Goal: Transaction & Acquisition: Purchase product/service

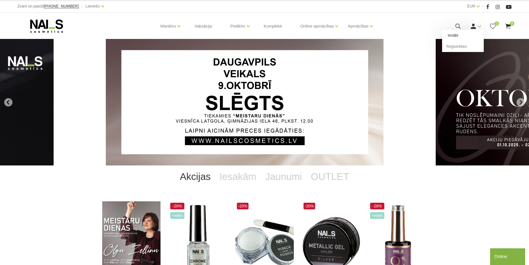
click at [457, 35] on link "Ienākt" at bounding box center [463, 35] width 42 height 11
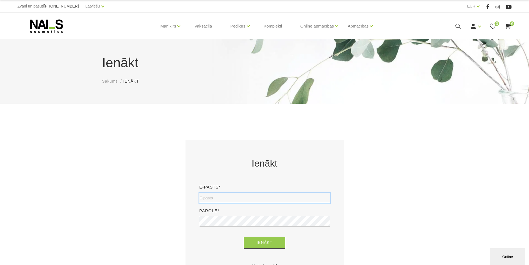
click at [207, 200] on input "email" at bounding box center [264, 198] width 131 height 11
type input "rudzitekristine@inbox.lv"
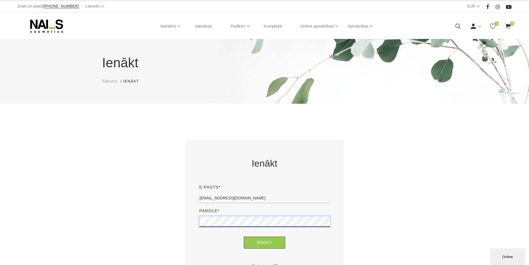
click at [244, 236] on button "Ienākt" at bounding box center [264, 242] width 41 height 12
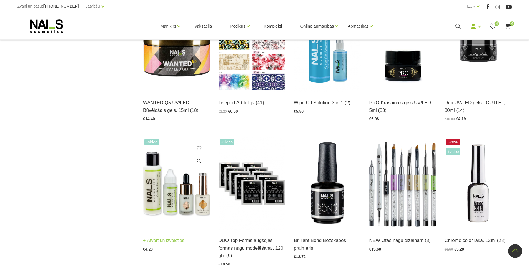
scroll to position [444, 0]
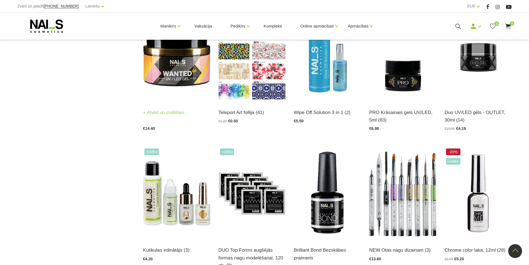
click at [162, 113] on link "Atvērt un izvēlēties" at bounding box center [163, 113] width 41 height 8
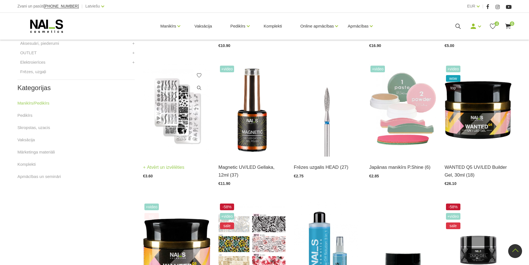
scroll to position [85, 0]
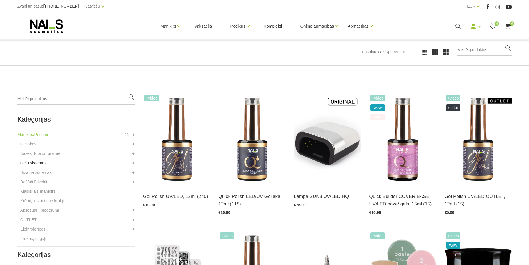
click at [36, 163] on link "Gēlu sistēmas" at bounding box center [33, 162] width 26 height 7
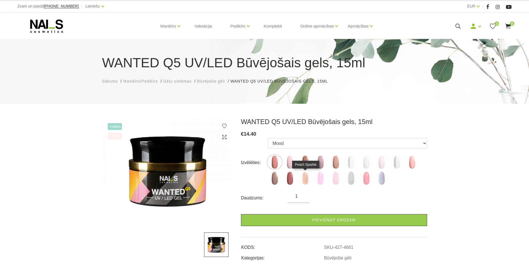
click at [306, 176] on img at bounding box center [305, 178] width 14 height 14
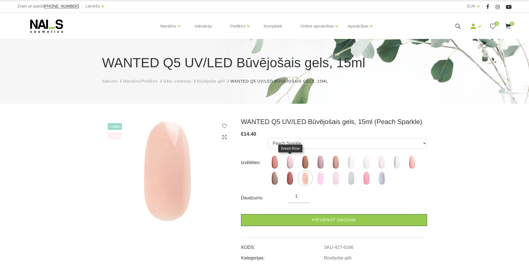
click at [291, 161] on img at bounding box center [290, 162] width 14 height 14
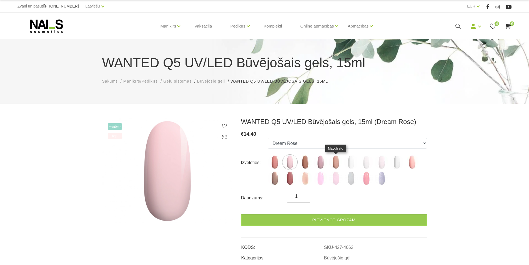
click at [337, 159] on img at bounding box center [336, 162] width 14 height 14
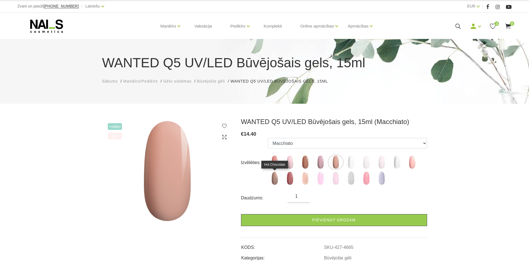
click at [276, 176] on img at bounding box center [275, 178] width 14 height 14
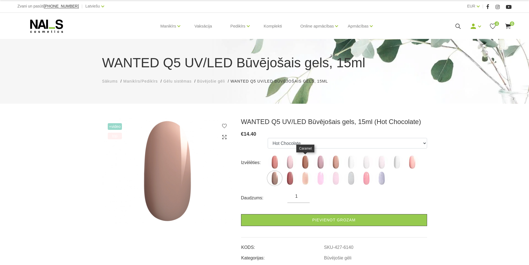
click at [304, 160] on img at bounding box center [305, 162] width 14 height 14
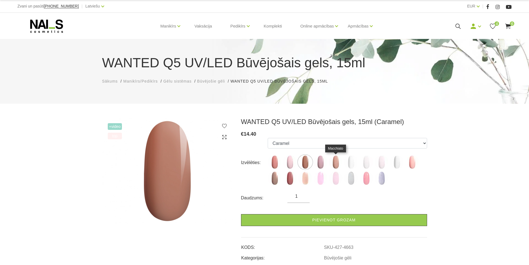
click at [336, 159] on img at bounding box center [336, 162] width 14 height 14
select select "4665"
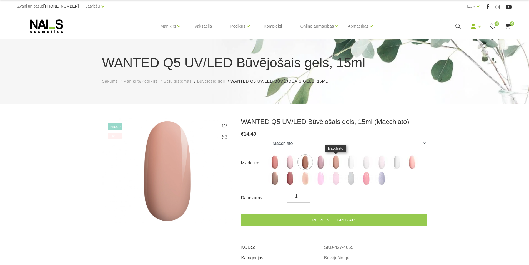
click at [337, 159] on img at bounding box center [336, 162] width 14 height 14
click at [226, 125] on icon at bounding box center [225, 126] width 6 height 6
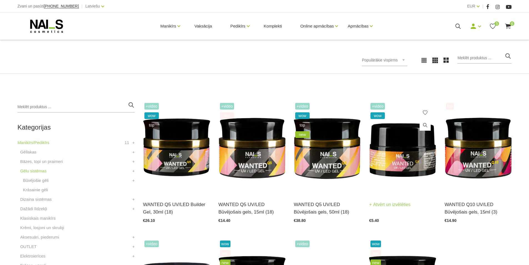
scroll to position [83, 0]
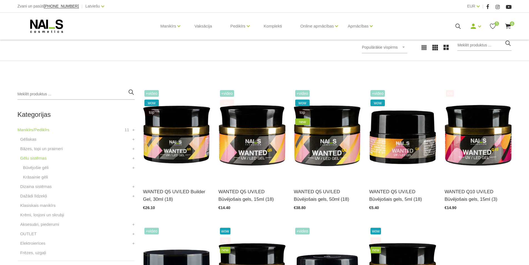
click at [510, 24] on span "6" at bounding box center [512, 23] width 4 height 4
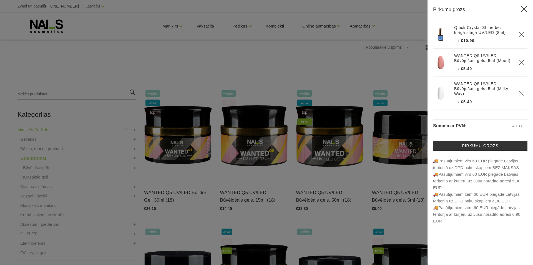
click at [88, 113] on div at bounding box center [266, 132] width 533 height 265
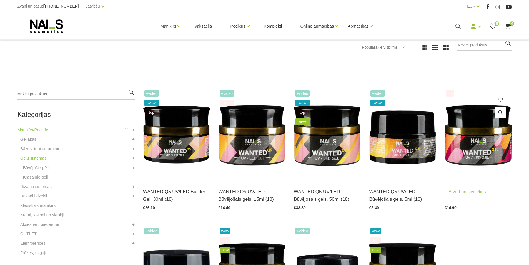
click at [471, 192] on link "Atvērt un izvēlēties" at bounding box center [465, 192] width 41 height 8
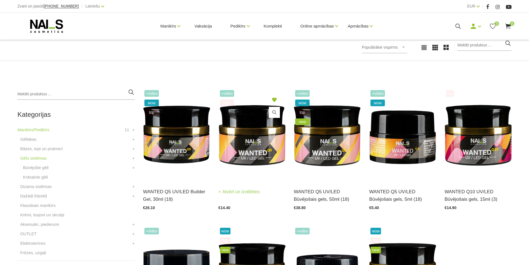
click at [229, 188] on link "Atvērt un izvēlēties" at bounding box center [239, 192] width 41 height 8
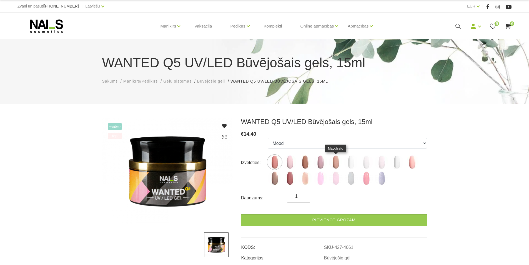
click at [335, 161] on img at bounding box center [336, 162] width 14 height 14
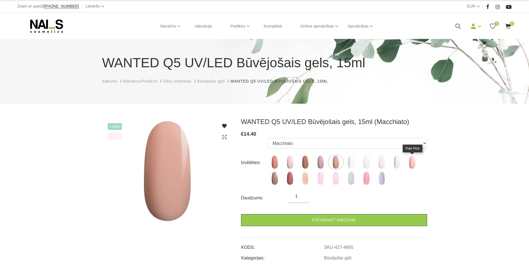
click at [410, 165] on img at bounding box center [412, 162] width 14 height 14
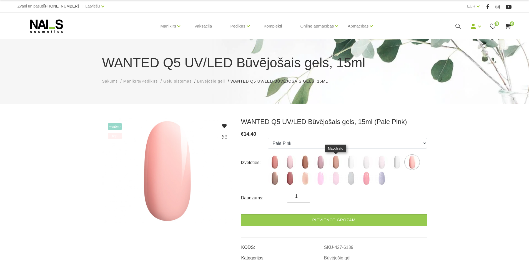
click at [338, 160] on img at bounding box center [336, 162] width 14 height 14
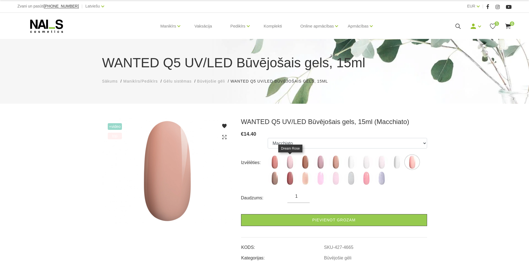
click at [291, 160] on img at bounding box center [290, 162] width 14 height 14
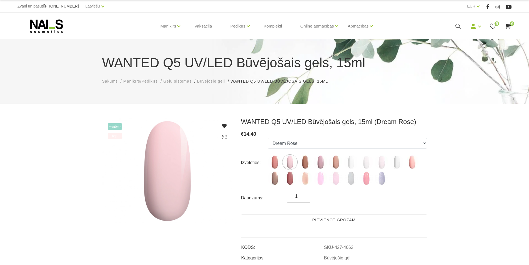
click at [315, 216] on link "Pievienot grozam" at bounding box center [334, 220] width 186 height 12
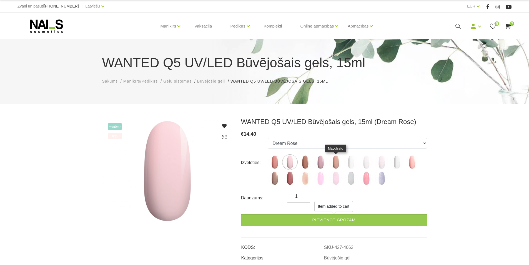
click at [336, 160] on img at bounding box center [336, 162] width 14 height 14
select select "4665"
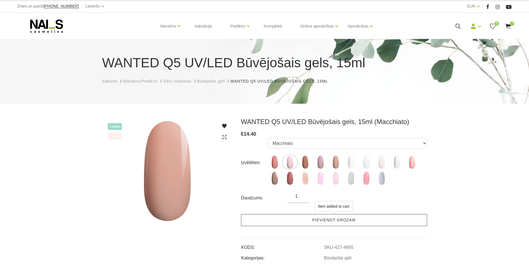
click at [334, 219] on link "Pievienot grozam" at bounding box center [334, 220] width 186 height 12
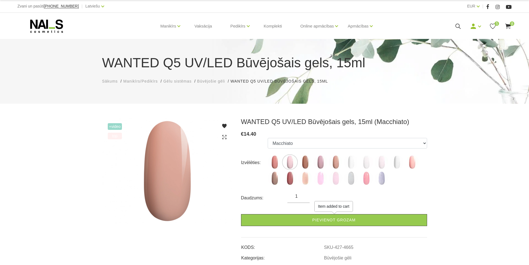
click at [506, 26] on icon at bounding box center [508, 26] width 7 height 7
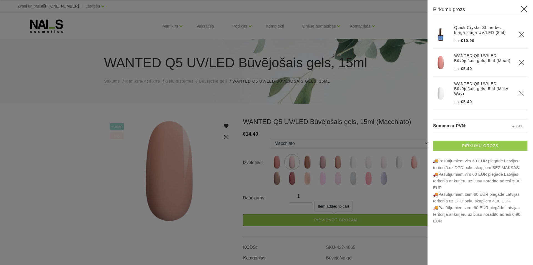
click at [479, 146] on link "Pirkumu grozs" at bounding box center [480, 146] width 94 height 10
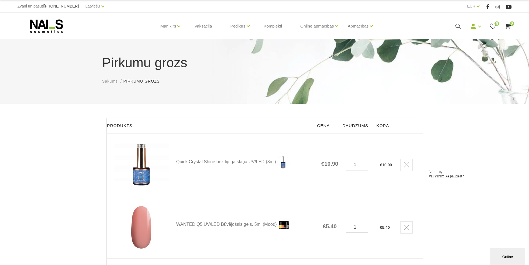
click at [49, 26] on icon at bounding box center [47, 26] width 58 height 14
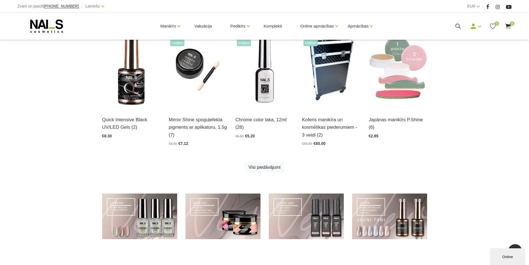
scroll to position [390, 0]
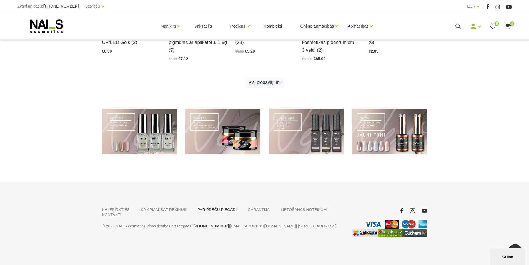
click at [198, 208] on link "PAR PREČU PIEGĀDI" at bounding box center [217, 209] width 39 height 5
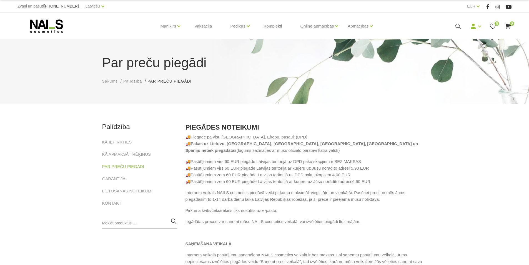
click at [512, 24] on span "8" at bounding box center [512, 23] width 4 height 4
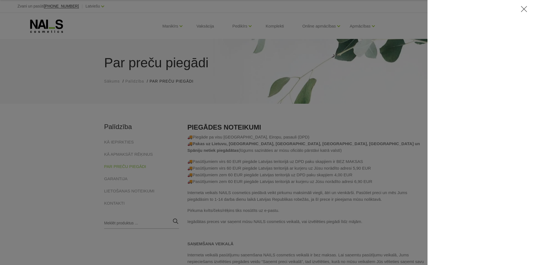
drag, startPoint x: 370, startPoint y: 62, endPoint x: 394, endPoint y: 63, distance: 23.6
click at [370, 63] on div at bounding box center [266, 132] width 533 height 265
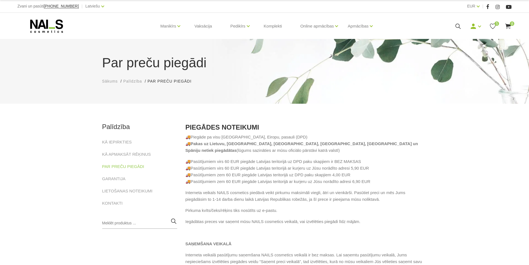
click at [509, 22] on div "Manikīrs Gēllakas Bāzes, topi un praimeri Gēlu sistēmas Dizaina sistēmas Dažādi…" at bounding box center [265, 26] width 494 height 27
click at [510, 23] on icon at bounding box center [508, 26] width 7 height 7
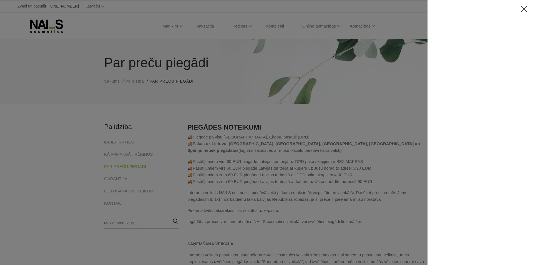
drag, startPoint x: 177, startPoint y: 46, endPoint x: 183, endPoint y: 46, distance: 6.4
click at [178, 46] on div at bounding box center [266, 132] width 533 height 265
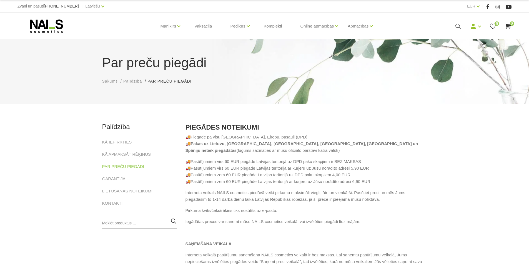
click at [46, 23] on use at bounding box center [46, 25] width 33 height 13
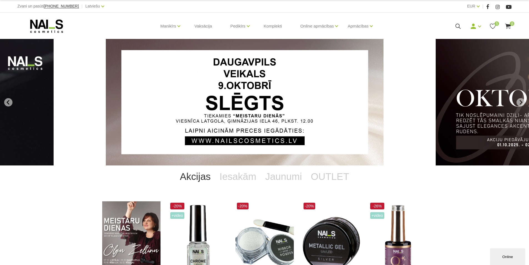
click at [510, 23] on span "8" at bounding box center [512, 23] width 4 height 4
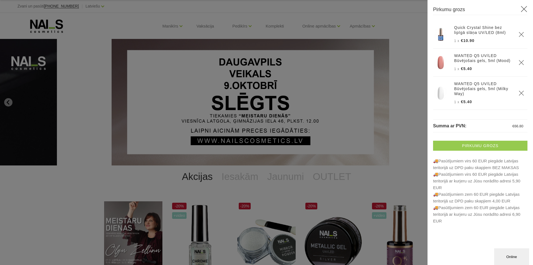
click at [445, 142] on link "Pirkumu grozs" at bounding box center [480, 146] width 94 height 10
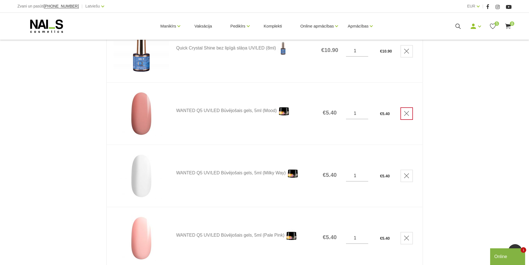
scroll to position [111, 0]
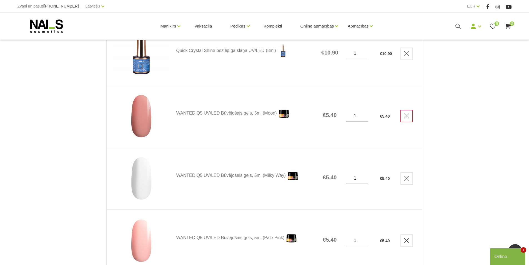
click at [406, 115] on icon "Delete" at bounding box center [407, 116] width 6 height 6
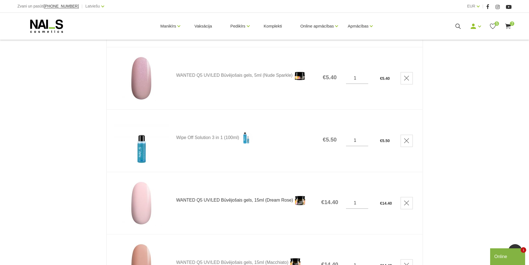
scroll to position [194, 0]
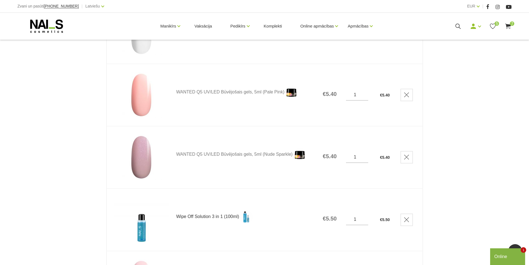
click at [209, 216] on link "Wipe Off Solution 3 in 1 (100ml)" at bounding box center [244, 217] width 137 height 14
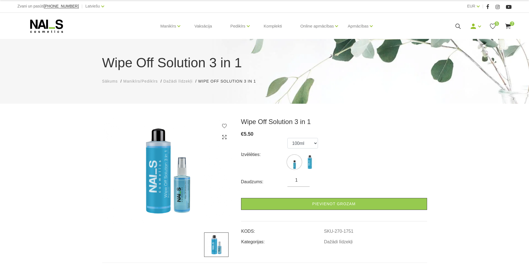
click at [495, 23] on span "5" at bounding box center [497, 23] width 4 height 4
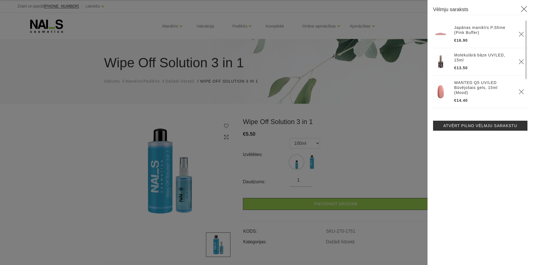
click at [472, 26] on link "Japānas manikīrs P.Shine (Pink Buffer)" at bounding box center [483, 30] width 58 height 10
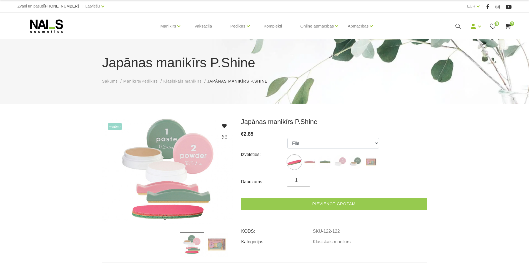
click at [213, 244] on img at bounding box center [216, 244] width 24 height 24
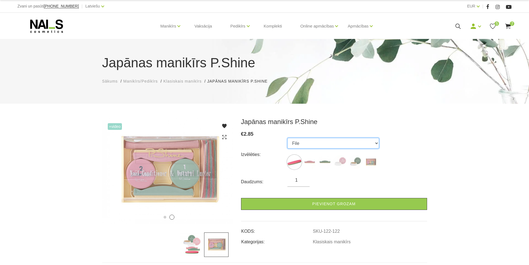
click at [377, 143] on select "File Pink Buffer Green Buffer Powder Paste "P-Shine" Nail Care Kit" at bounding box center [334, 143] width 92 height 11
select select "127"
click at [288, 138] on select "File Pink Buffer Green Buffer Powder Paste "P-Shine" Nail Care Kit" at bounding box center [334, 143] width 92 height 11
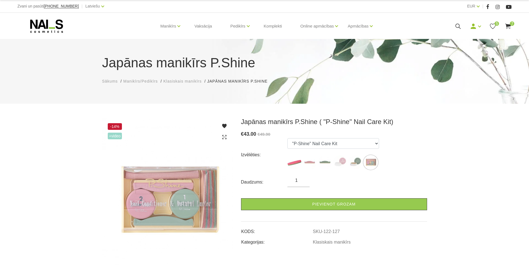
click at [494, 25] on icon at bounding box center [492, 26] width 7 height 7
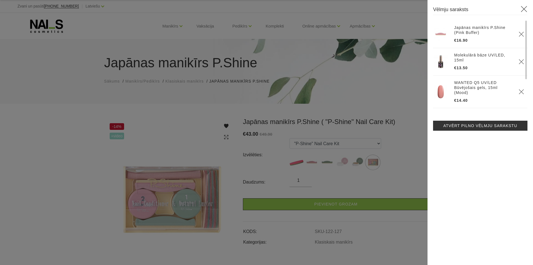
click at [521, 33] on use "Delete" at bounding box center [521, 34] width 5 height 5
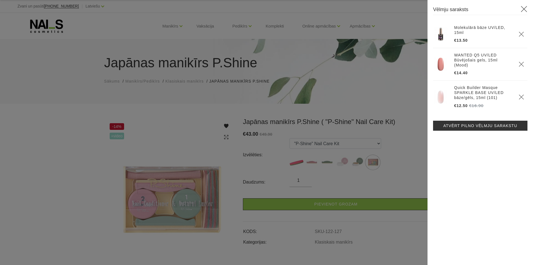
click at [388, 83] on div at bounding box center [266, 132] width 533 height 265
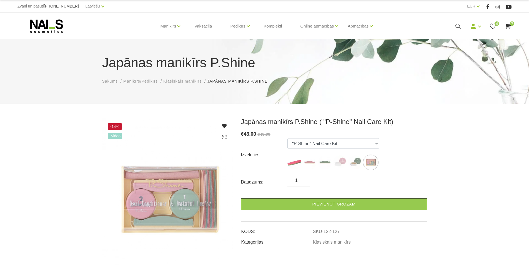
click at [225, 125] on use at bounding box center [224, 126] width 4 height 4
click at [495, 24] on span "5" at bounding box center [497, 23] width 4 height 4
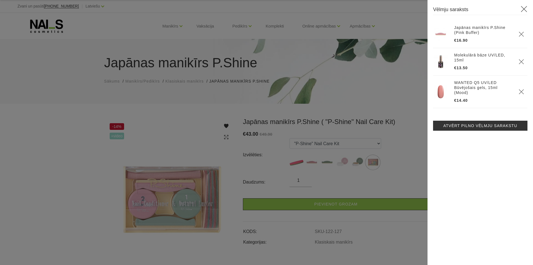
click at [389, 94] on div at bounding box center [266, 132] width 533 height 265
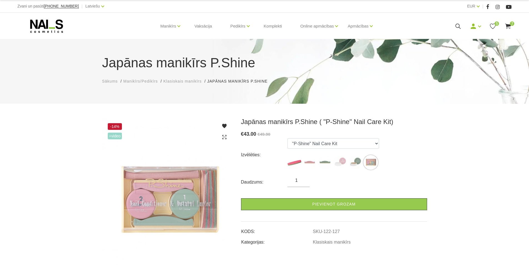
click at [509, 25] on use at bounding box center [509, 26] width 6 height 5
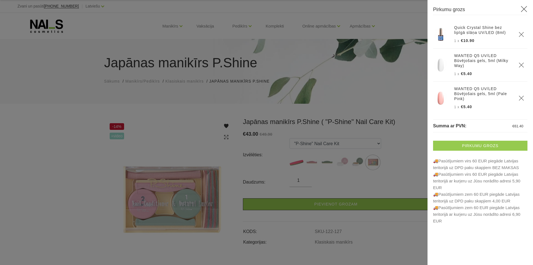
click at [469, 146] on link "Pirkumu grozs" at bounding box center [480, 146] width 94 height 10
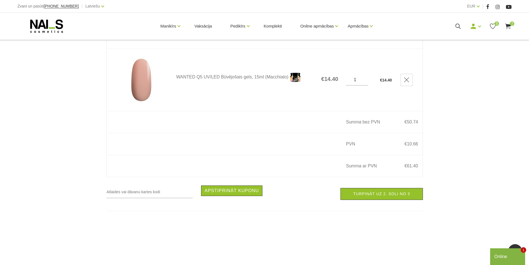
scroll to position [472, 0]
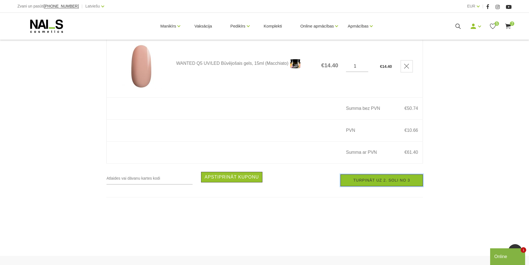
click at [371, 185] on link "Turpināt uz 2. soli no 3" at bounding box center [382, 180] width 82 height 12
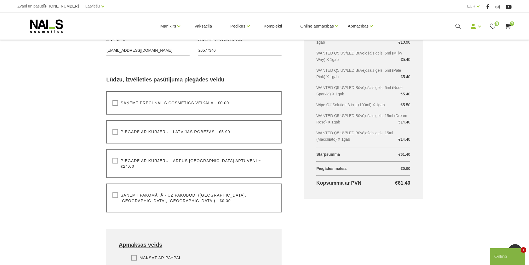
scroll to position [139, 0]
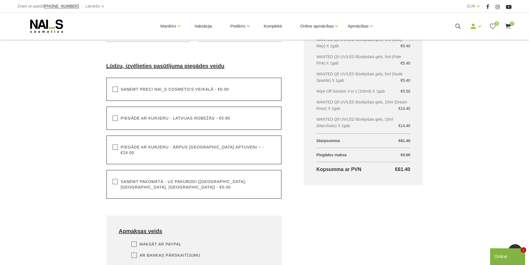
click at [116, 179] on label "Saņemt pakomātā - uz pakubodi ([GEOGRAPHIC_DATA], [GEOGRAPHIC_DATA], [GEOGRAPHI…" at bounding box center [194, 184] width 163 height 11
click at [0, 0] on input "Saņemt pakomātā - uz pakubodi ([GEOGRAPHIC_DATA], [GEOGRAPHIC_DATA], [GEOGRAPHI…" at bounding box center [0, 0] width 0 height 0
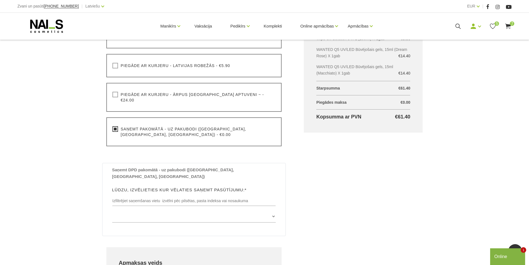
scroll to position [222, 0]
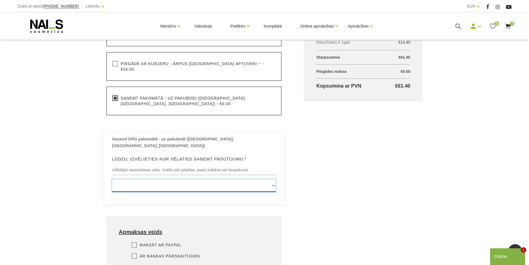
click at [272, 179] on select "Edvarta Virzas iela 2 , IECAVA, LV3913, (Paku Skapis TOP Iecava) Rīgas iela 27 …" at bounding box center [194, 185] width 164 height 13
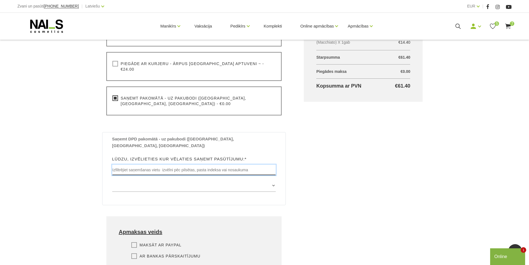
click at [197, 164] on input "text" at bounding box center [194, 169] width 164 height 11
type input "lielv"
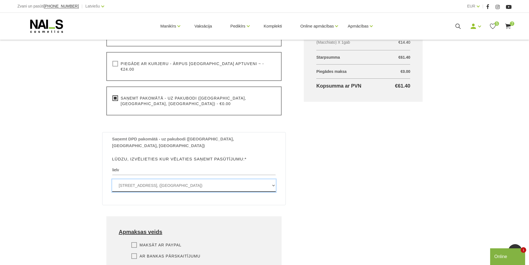
click at [176, 179] on select "Lāčplēša iela 23B , LIELVĀRDE, LV5070, (Paku Skapis Elvi Lielvārde) Rembates ie…" at bounding box center [194, 185] width 164 height 13
click at [112, 179] on select "Lāčplēša iela 23B , LIELVĀRDE, LV5070, (Paku Skapis Elvi Lielvārde) Rembates ie…" at bounding box center [194, 185] width 164 height 13
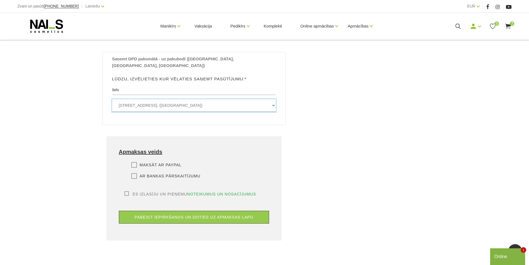
scroll to position [306, 0]
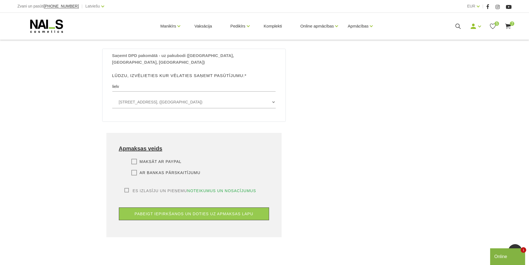
click at [134, 170] on label "Ar bankas pārskaitījumu" at bounding box center [165, 173] width 69 height 6
click at [0, 0] on input "Ar bankas pārskaitījumu" at bounding box center [0, 0] width 0 height 0
click at [128, 188] on label "Es izlasīju un pieņemu noteikumus un nosacījumus" at bounding box center [190, 191] width 132 height 6
click at [0, 0] on input "Es izlasīju un pieņemu noteikumus un nosacījumus" at bounding box center [0, 0] width 0 height 0
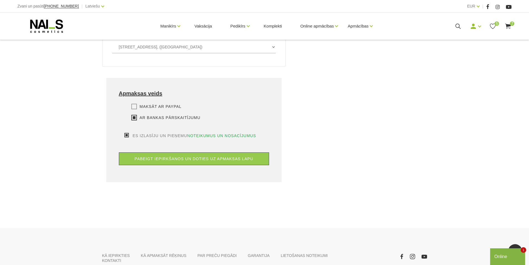
scroll to position [361, 0]
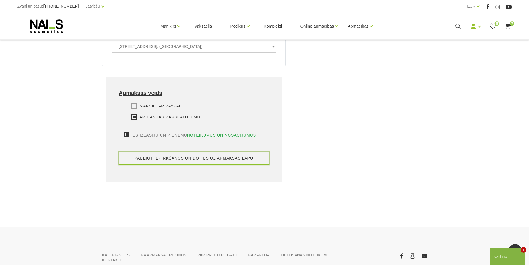
click at [211, 152] on button "pabeigt iepirkšanos un doties uz apmaksas lapu" at bounding box center [194, 158] width 151 height 13
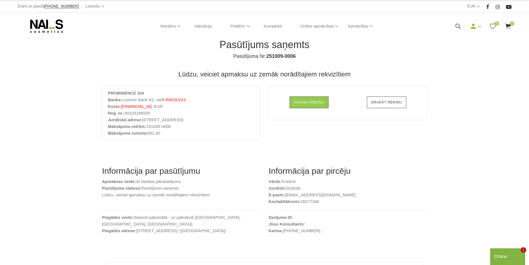
click at [383, 104] on link "Drukāt rēķinu" at bounding box center [387, 102] width 40 height 12
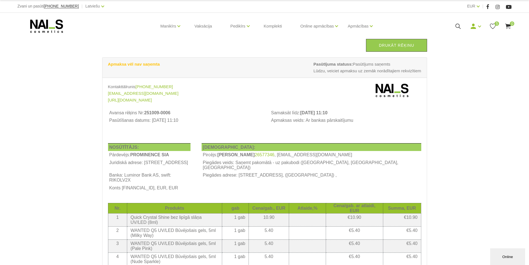
click at [44, 27] on use at bounding box center [46, 25] width 33 height 13
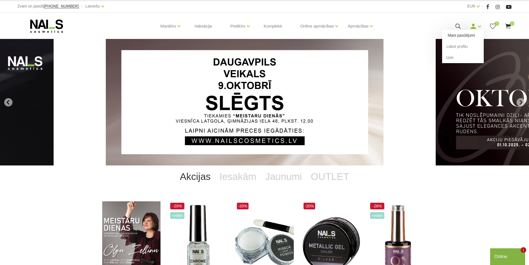
click at [459, 34] on link "Mani pasūtījumi" at bounding box center [463, 35] width 42 height 11
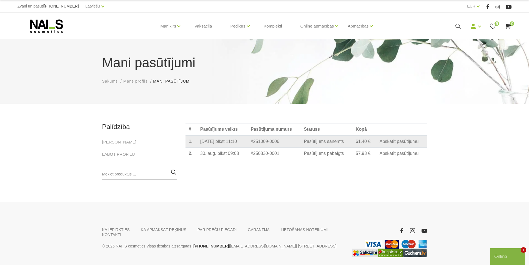
click at [403, 142] on link "Apskatīt pasūtījumu" at bounding box center [399, 141] width 39 height 5
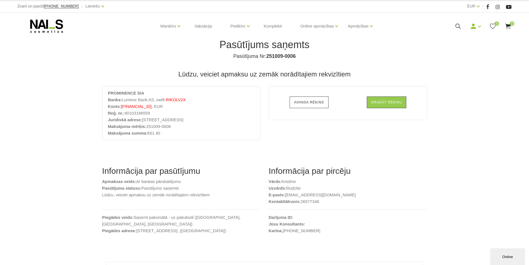
click at [302, 103] on link "Avansa rēķins" at bounding box center [309, 102] width 39 height 12
click at [478, 26] on div "Mani pasūtījumi Labot profilu Iziet" at bounding box center [475, 26] width 11 height 7
click at [462, 35] on link "Mani pasūtījumi" at bounding box center [463, 35] width 42 height 11
